Goal: Task Accomplishment & Management: Use online tool/utility

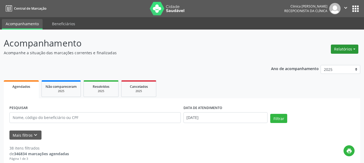
click at [332, 48] on button "Relatórios" at bounding box center [343, 49] width 27 height 9
click at [322, 62] on link "Agendamentos" at bounding box center [329, 61] width 58 height 8
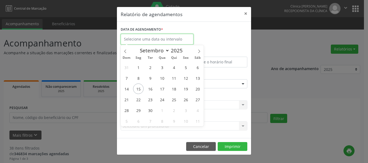
click at [149, 38] on input "text" at bounding box center [157, 39] width 73 height 11
click at [139, 88] on span "15" at bounding box center [138, 89] width 10 height 10
type input "[DATE]"
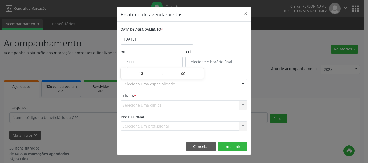
click at [174, 60] on input "12:00" at bounding box center [152, 62] width 62 height 11
click at [160, 76] on span at bounding box center [159, 76] width 4 height 5
type input "11:00"
type input "11"
click at [160, 76] on span at bounding box center [159, 76] width 4 height 5
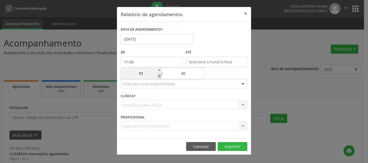
type input "10:00"
type input "10"
click at [160, 76] on span at bounding box center [159, 76] width 4 height 5
type input "09:00"
type input "09"
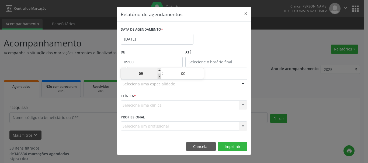
click at [160, 76] on span at bounding box center [159, 76] width 4 height 5
type input "08:00"
type input "08"
click at [160, 76] on span at bounding box center [159, 76] width 4 height 5
type input "07:00"
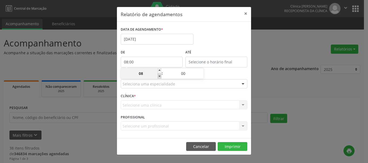
type input "07"
click at [160, 76] on span at bounding box center [159, 76] width 4 height 5
type input "06:00"
type input "06"
type input "12:00"
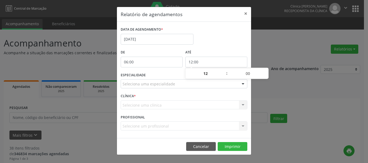
click at [206, 62] on input "12:00" at bounding box center [216, 62] width 62 height 11
click at [214, 72] on input "12" at bounding box center [205, 73] width 41 height 11
drag, startPoint x: 189, startPoint y: 87, endPoint x: 183, endPoint y: 82, distance: 8.6
click at [189, 87] on div "Seleciona uma especialidade" at bounding box center [184, 83] width 126 height 9
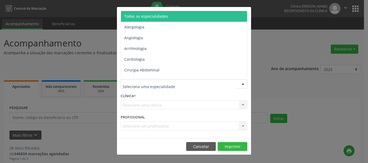
click at [149, 15] on span "Todas as especialidades" at bounding box center [146, 16] width 44 height 5
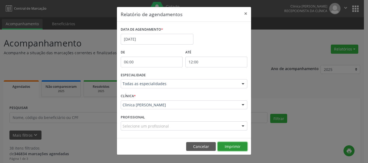
click at [237, 146] on button "Imprimir" at bounding box center [232, 146] width 30 height 9
